Goal: Obtain resource: Download file/media

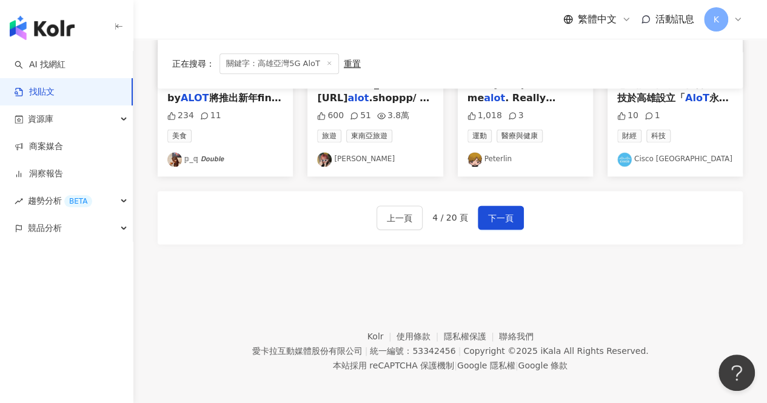
scroll to position [761, 0]
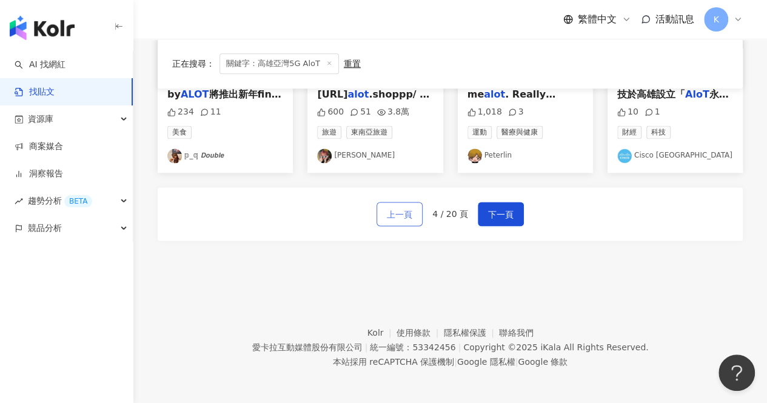
click at [405, 218] on span "上一頁" at bounding box center [399, 214] width 25 height 15
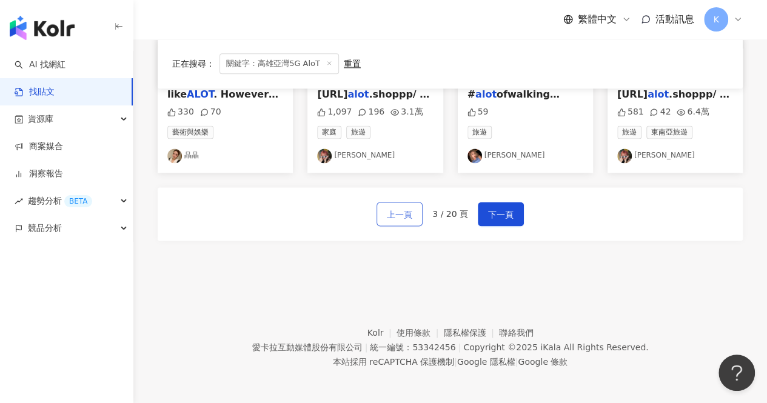
click at [395, 215] on span "上一頁" at bounding box center [399, 214] width 25 height 15
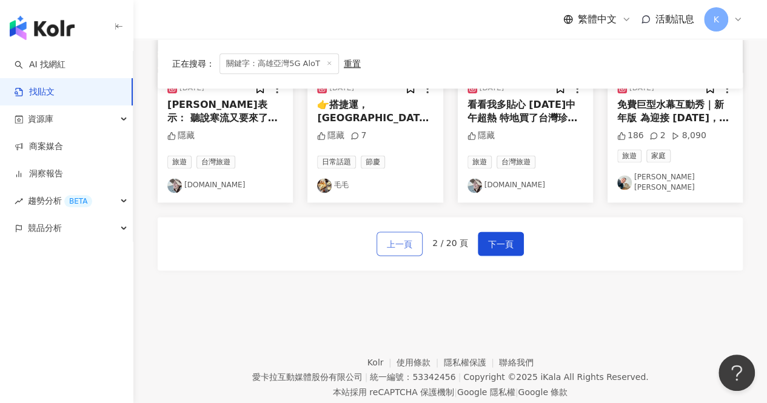
click at [396, 237] on span "上一頁" at bounding box center [399, 244] width 25 height 15
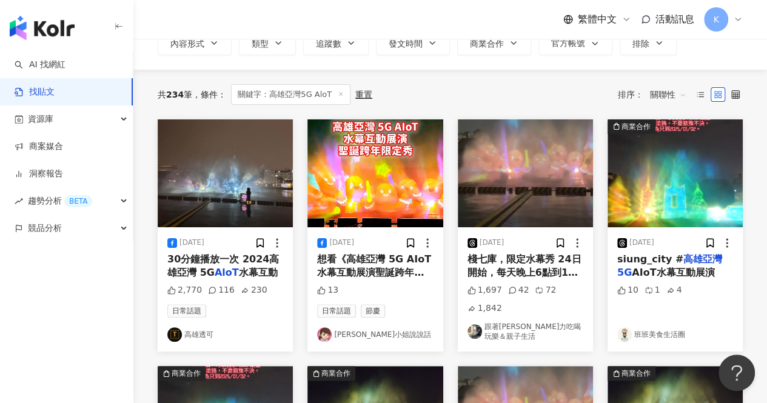
scroll to position [33, 0]
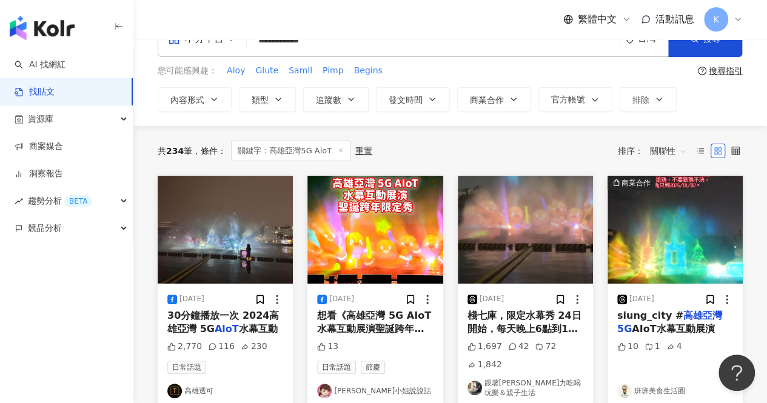
click at [252, 234] on img at bounding box center [225, 230] width 135 height 108
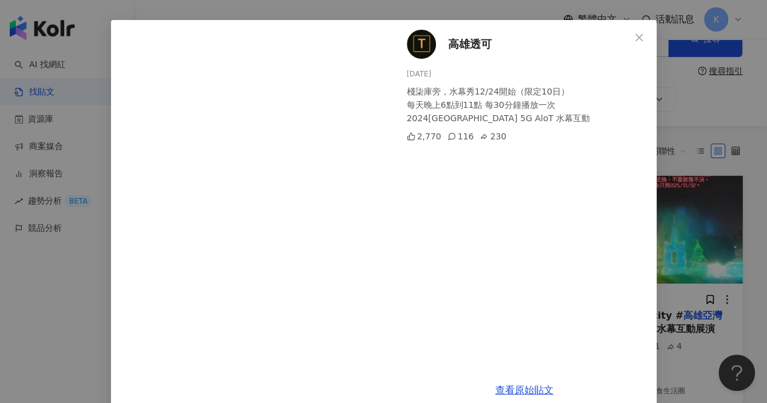
scroll to position [59, 0]
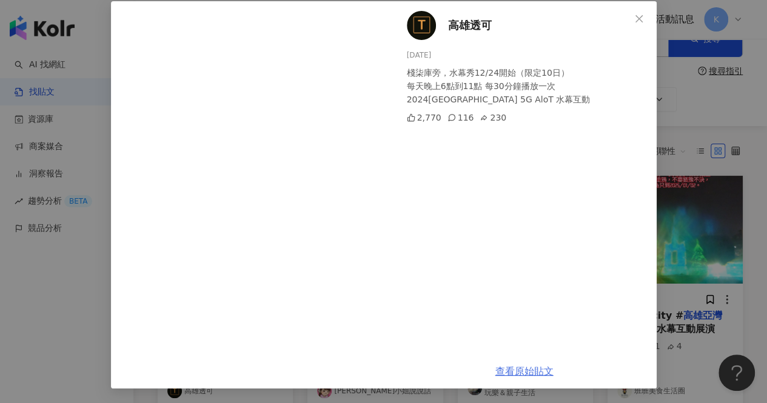
click at [525, 371] on link "查看原始貼文" at bounding box center [525, 372] width 58 height 12
click at [634, 18] on icon "close" at bounding box center [639, 19] width 10 height 10
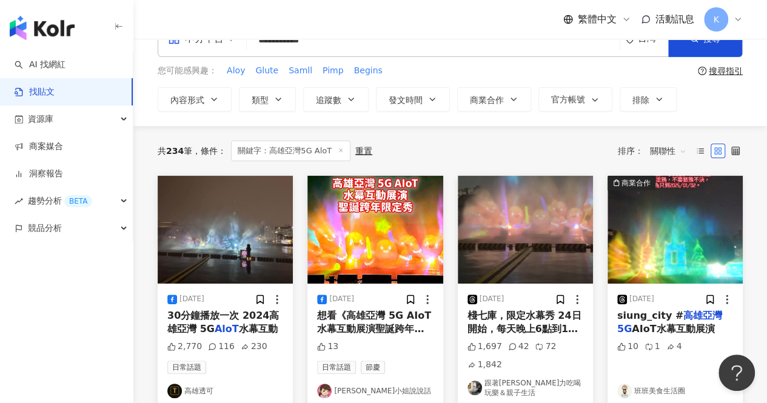
click at [375, 261] on img at bounding box center [374, 230] width 135 height 108
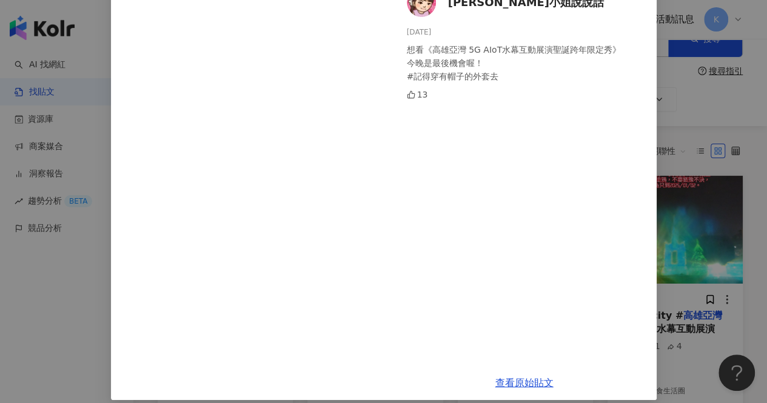
scroll to position [93, 0]
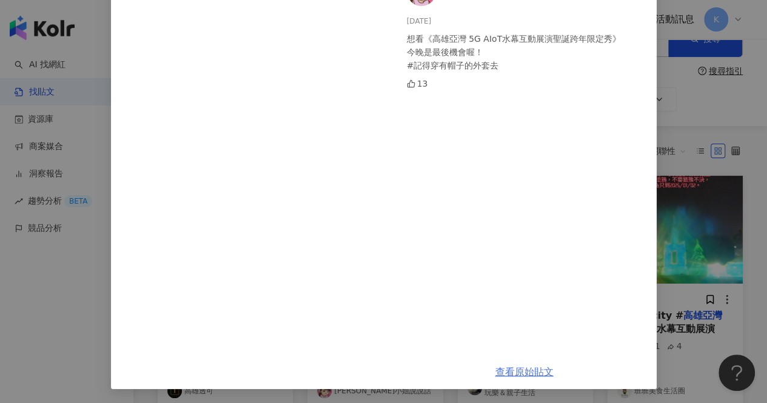
click at [509, 371] on link "查看原始貼文" at bounding box center [525, 372] width 58 height 12
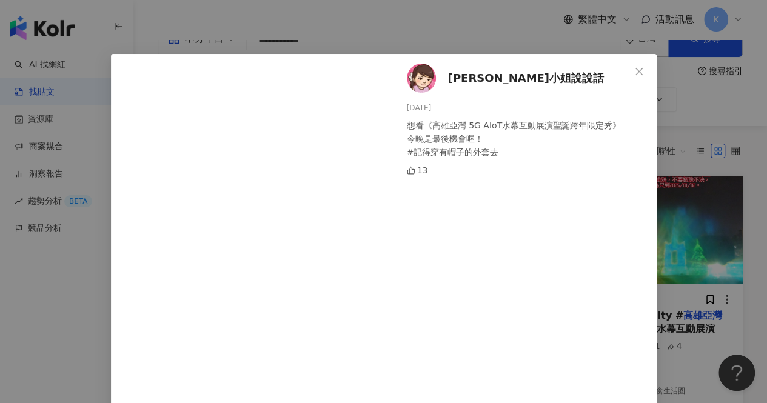
scroll to position [0, 0]
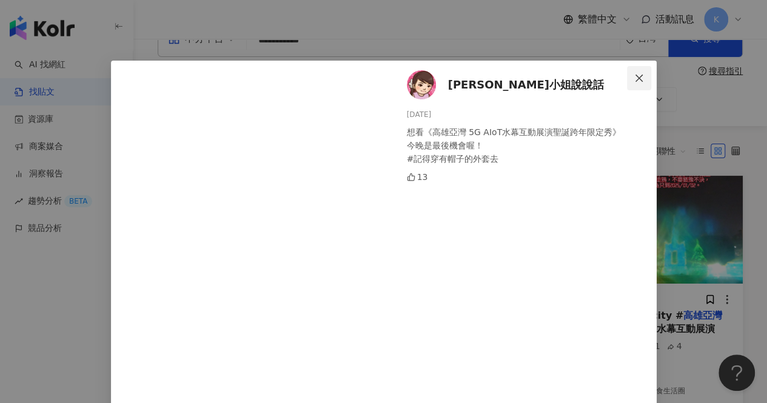
click at [638, 72] on button "Close" at bounding box center [639, 78] width 24 height 24
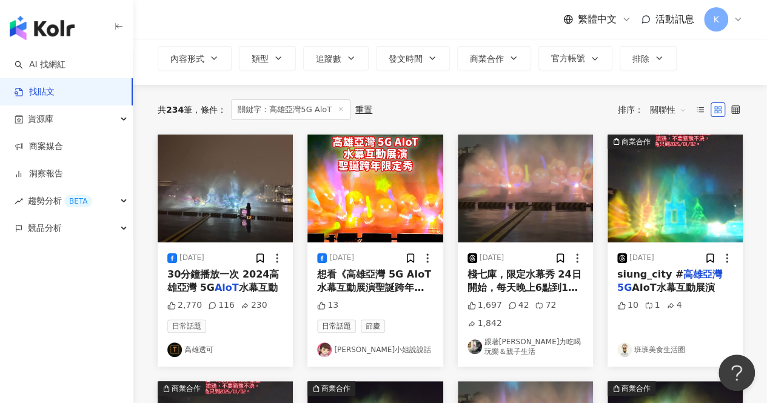
scroll to position [93, 0]
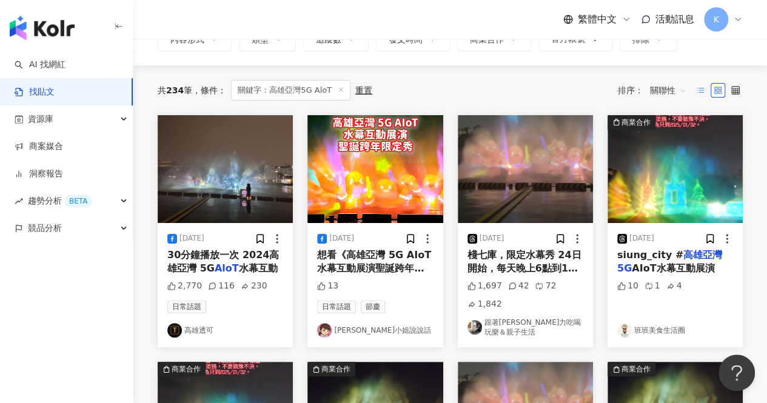
click at [704, 87] on icon at bounding box center [700, 90] width 8 height 8
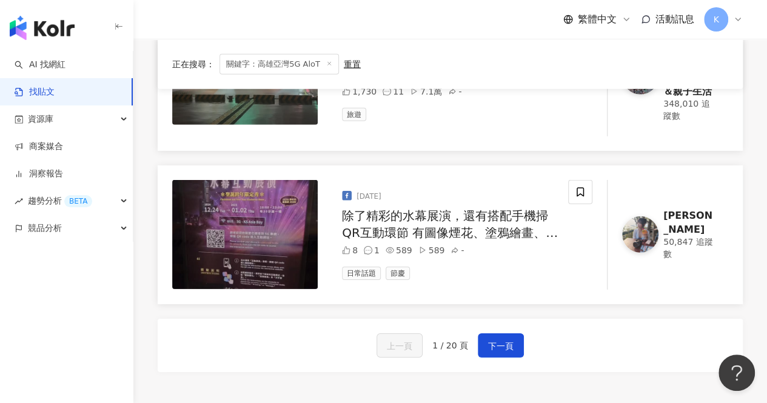
scroll to position [1792, 0]
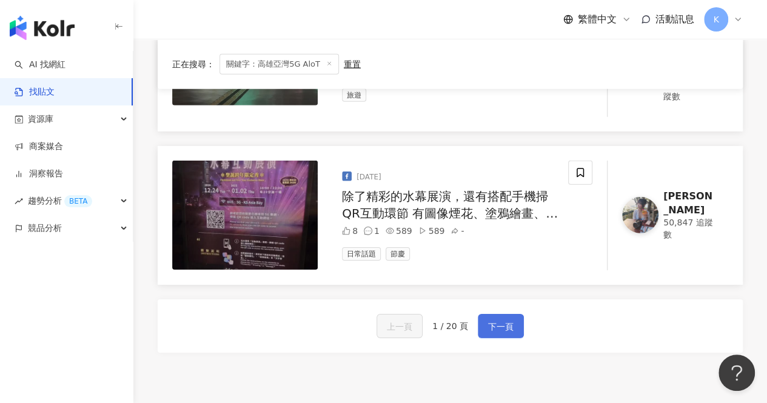
click at [488, 320] on span "下一頁" at bounding box center [500, 327] width 25 height 15
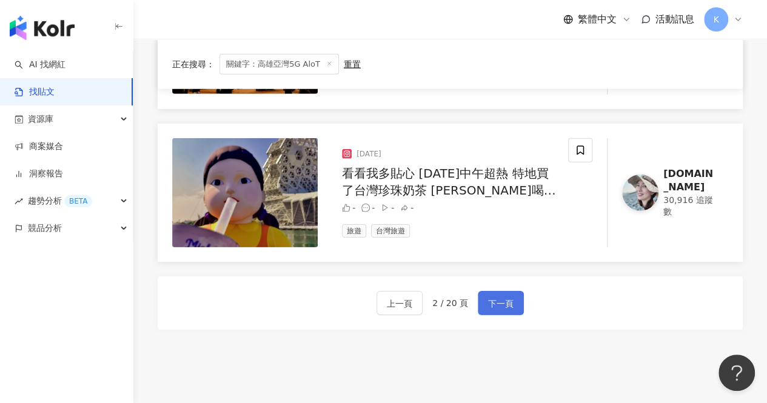
click at [511, 291] on button "下一頁" at bounding box center [501, 303] width 46 height 24
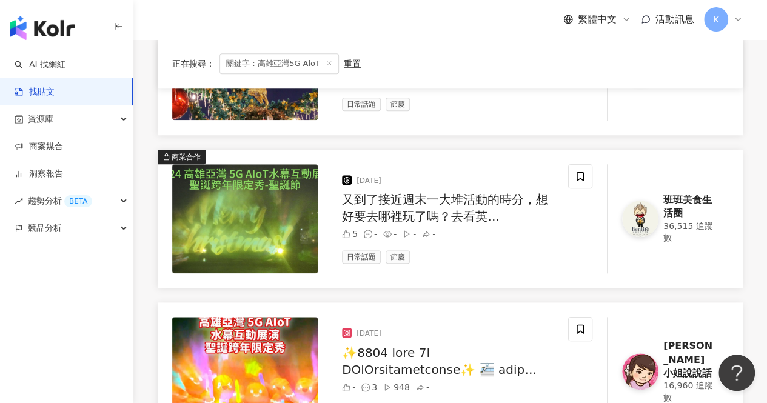
scroll to position [579, 0]
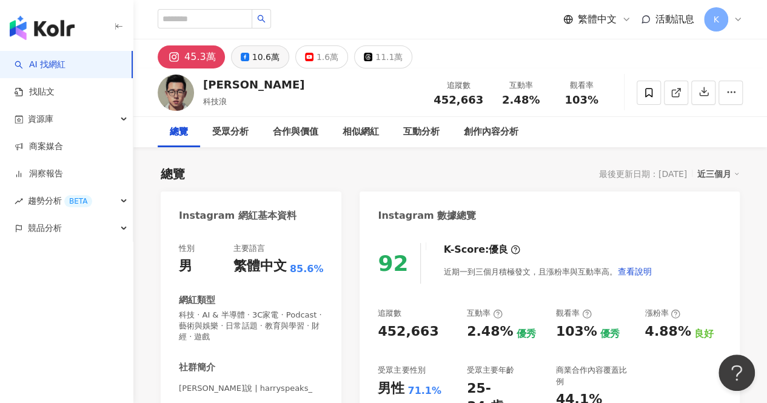
click at [260, 60] on div "10.6萬" at bounding box center [265, 57] width 27 height 17
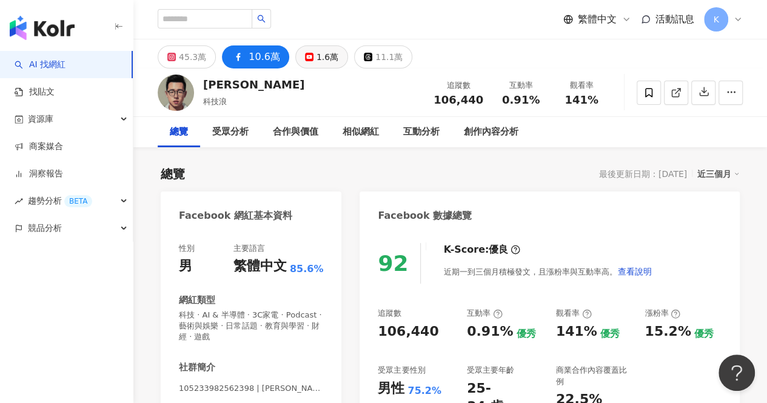
click at [317, 60] on div "1.6萬" at bounding box center [328, 57] width 22 height 17
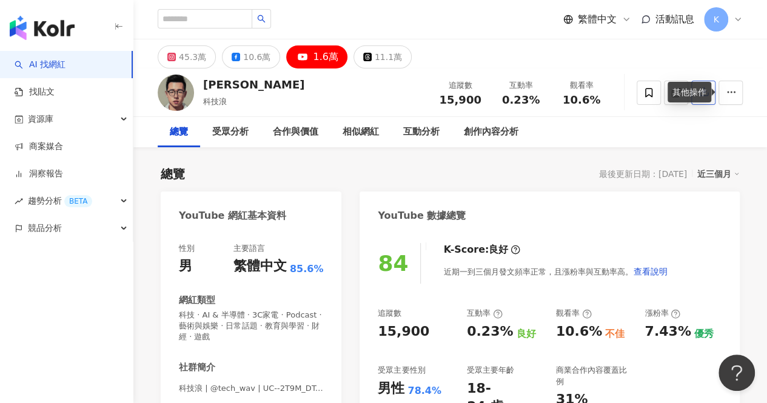
click at [700, 93] on icon "button" at bounding box center [704, 91] width 11 height 11
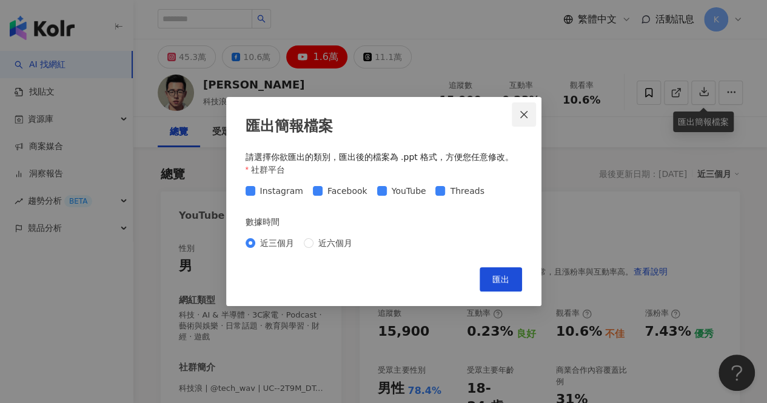
click at [525, 113] on icon "close" at bounding box center [523, 113] width 7 height 7
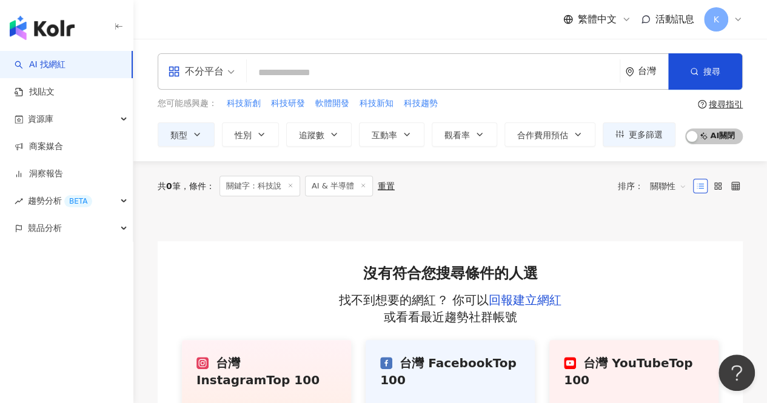
click at [61, 27] on img "button" at bounding box center [42, 28] width 65 height 24
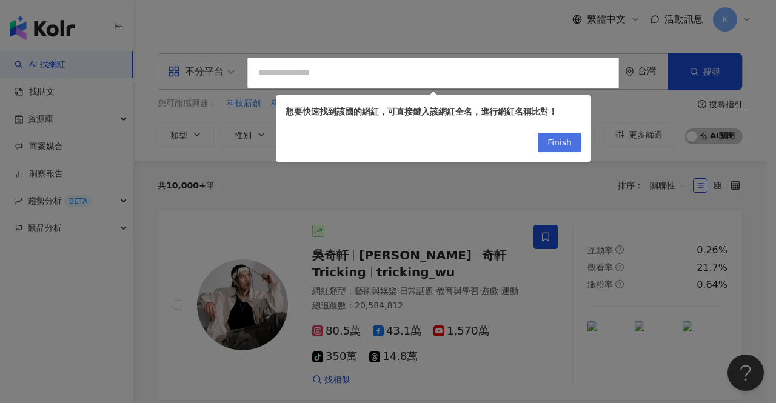
click at [568, 141] on span "Finish" at bounding box center [560, 142] width 24 height 19
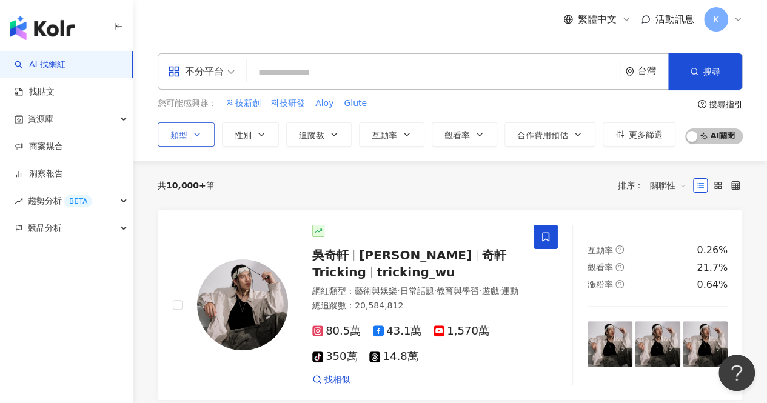
click at [200, 136] on icon "button" at bounding box center [197, 135] width 10 height 10
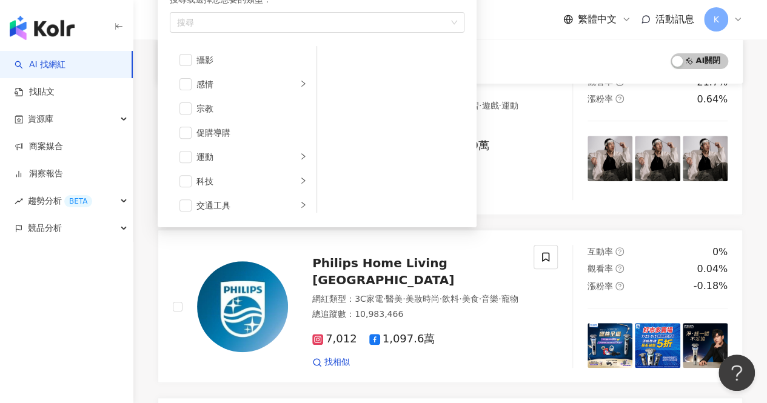
scroll to position [420, 0]
click at [224, 131] on li "科技" at bounding box center [243, 126] width 142 height 24
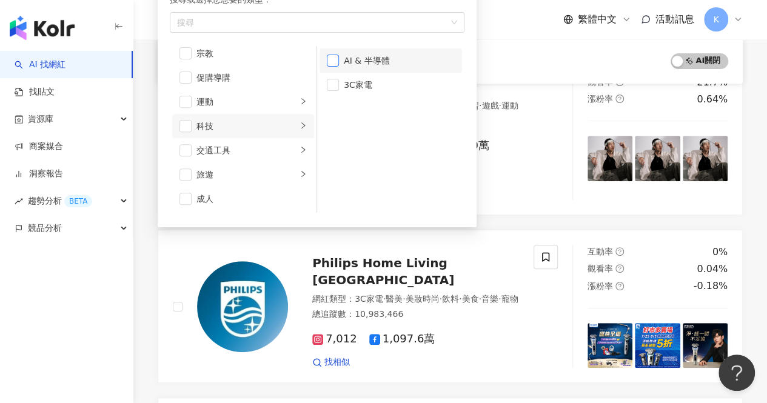
click at [337, 61] on span "button" at bounding box center [333, 61] width 12 height 12
click at [519, 145] on div "吳奇軒 Wu Hsuan 奇軒Tricking tricking_wu 網紅類型 ： 藝術與娛樂 · 日常話題 · 教育與學習 · 遊戲 · 運動 總追蹤數 …" at bounding box center [353, 119] width 361 height 161
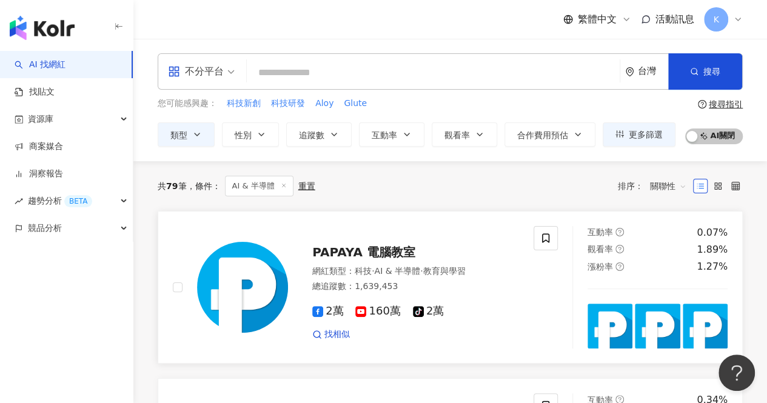
click at [352, 249] on span "PAPAYA 電腦教室" at bounding box center [363, 252] width 103 height 15
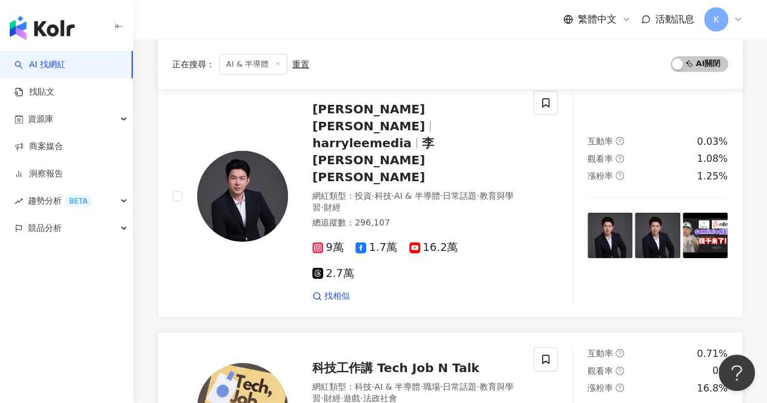
scroll to position [1820, 0]
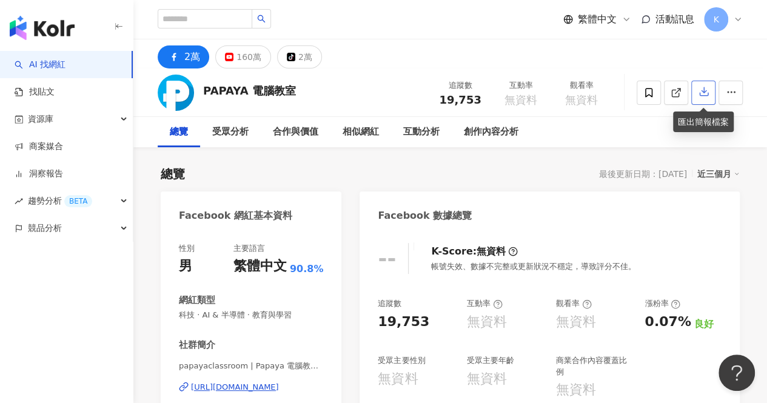
click at [702, 101] on button "button" at bounding box center [703, 93] width 24 height 24
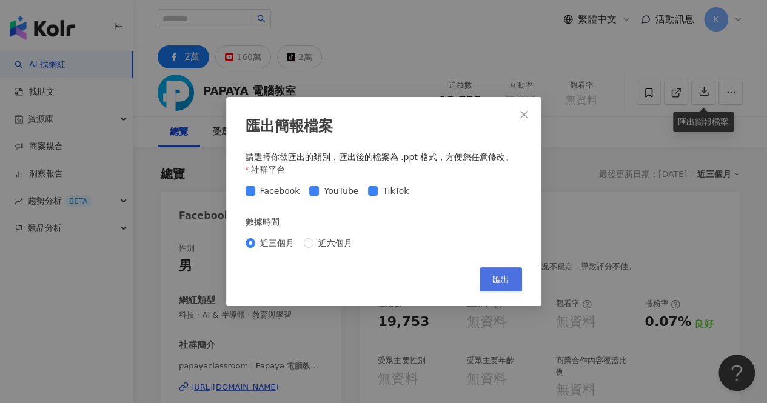
click at [498, 282] on span "匯出" at bounding box center [500, 280] width 17 height 10
click at [525, 111] on icon "close" at bounding box center [524, 115] width 10 height 10
click at [525, 111] on div "匯出簡報檔案 請選擇你欲匯出的類別，匯出後的檔案為 .ppt 格式，方便您任意修改。 社群平台 Facebook YouTube TikTok 數據時間 近三…" at bounding box center [383, 201] width 767 height 403
click at [524, 119] on button "Close" at bounding box center [524, 114] width 24 height 24
click at [524, 119] on div "匯出簡報檔案 請選擇你欲匯出的類別，匯出後的檔案為 .ppt 格式，方便您任意修改。 社群平台 Facebook YouTube TikTok 數據時間 近三…" at bounding box center [383, 201] width 767 height 403
